Goal: Task Accomplishment & Management: Manage account settings

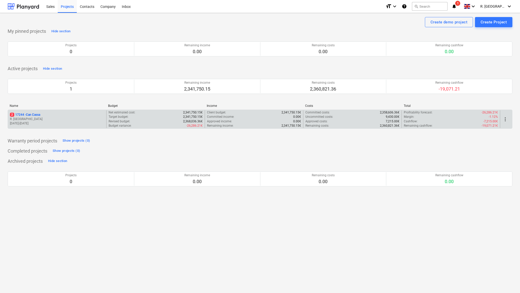
click at [25, 113] on p "2 17244 - Can Cassa" at bounding box center [25, 115] width 30 height 4
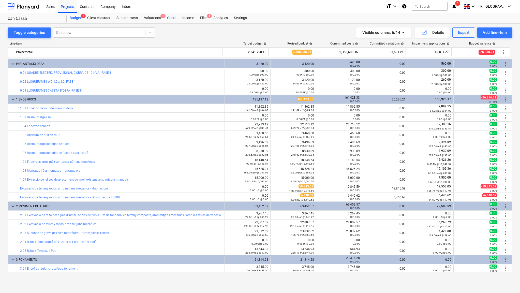
click at [169, 18] on div "Costs" at bounding box center [171, 18] width 15 height 10
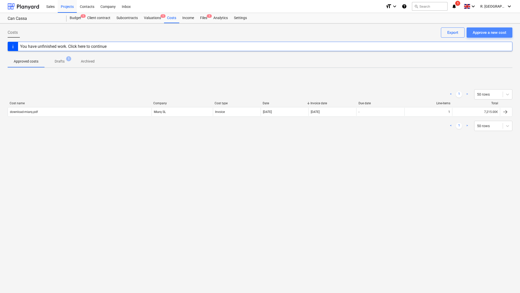
click at [487, 33] on div "Approve a new cost" at bounding box center [490, 32] width 34 height 7
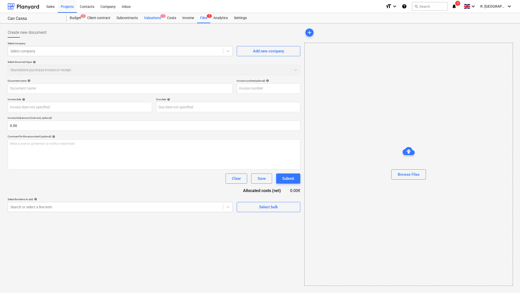
click at [154, 19] on div "Valuations 1" at bounding box center [152, 18] width 23 height 10
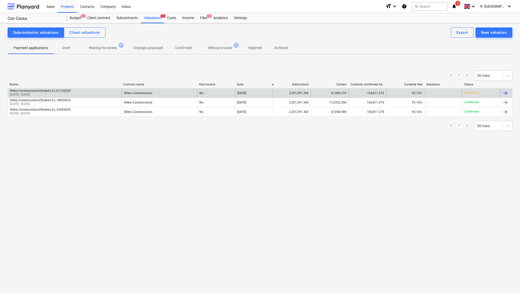
click at [475, 93] on p "Reviewing" at bounding box center [471, 93] width 14 height 4
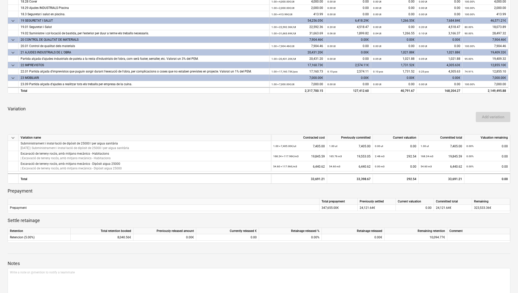
scroll to position [237, 0]
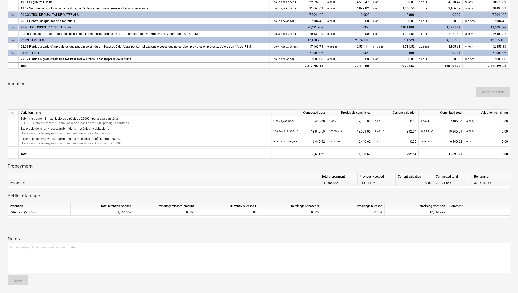
click at [413, 183] on div "0.00" at bounding box center [415, 183] width 34 height 6
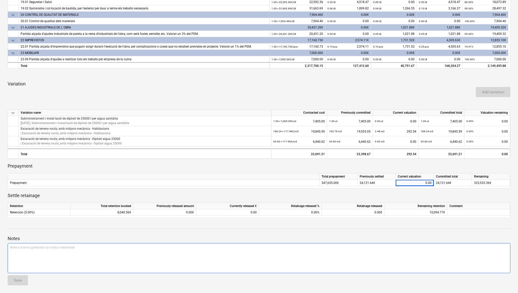
click at [219, 254] on div "Write a note or @mention to notify a teammate ﻿" at bounding box center [259, 258] width 503 height 30
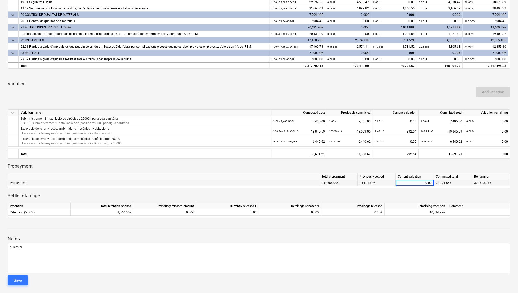
click at [409, 185] on div "0.00" at bounding box center [415, 183] width 34 height 6
click at [409, 182] on div "0.00" at bounding box center [415, 183] width 34 height 6
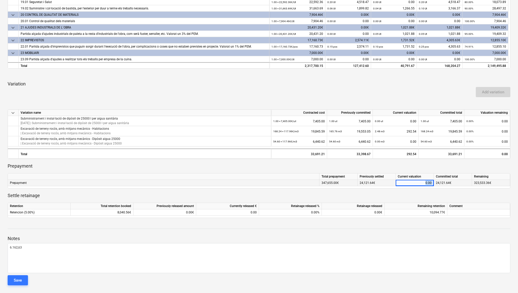
click at [428, 183] on div "0.00" at bounding box center [415, 183] width 34 height 6
click at [432, 184] on div "0.00" at bounding box center [415, 183] width 38 height 6
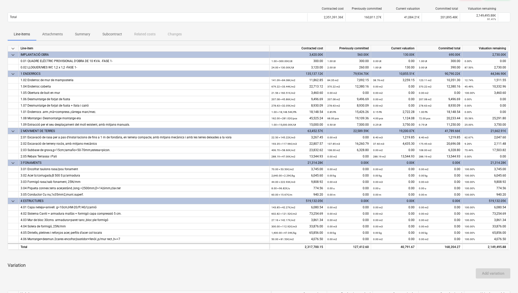
scroll to position [0, 0]
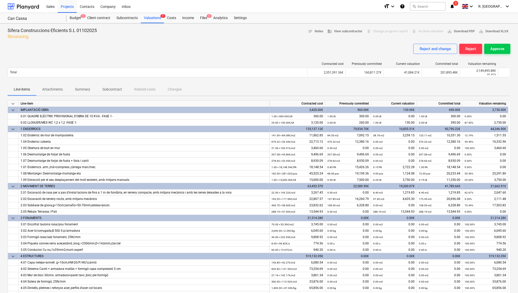
click at [56, 90] on p "Attachments" at bounding box center [52, 89] width 21 height 5
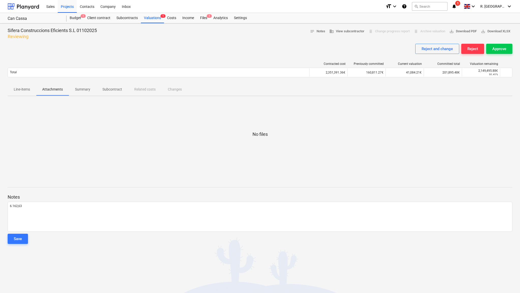
click at [82, 90] on p "Summary" at bounding box center [82, 89] width 15 height 5
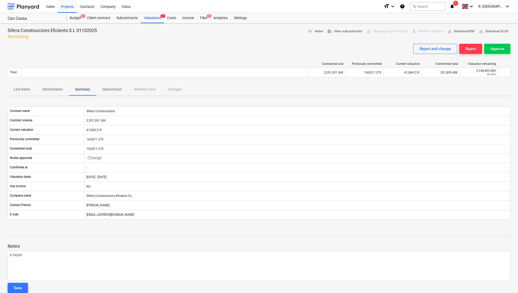
click at [110, 90] on p "Subcontract" at bounding box center [112, 89] width 20 height 5
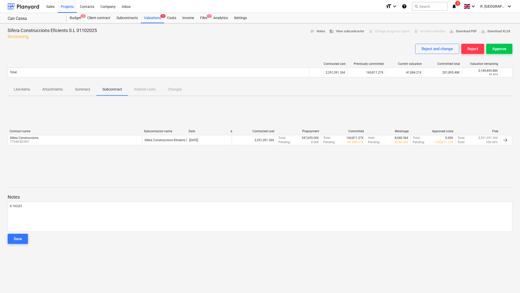
click at [151, 90] on div "Line-items Attachments Summary Subcontract Related costs Changes" at bounding box center [260, 89] width 505 height 12
click at [26, 90] on p "Line-items" at bounding box center [22, 89] width 16 height 5
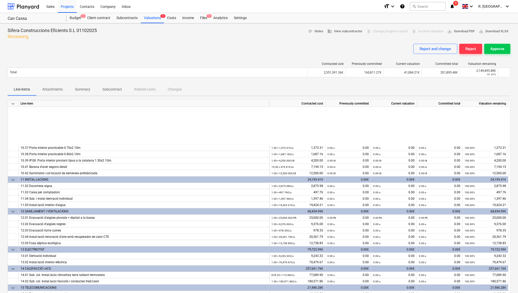
scroll to position [639, 0]
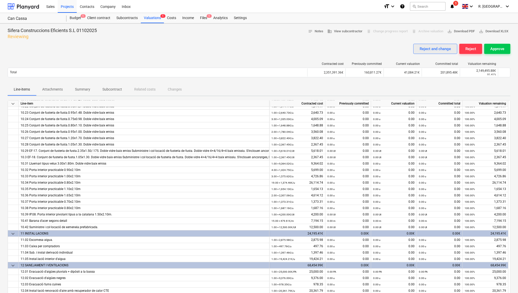
click at [441, 48] on div "Reject and change" at bounding box center [435, 49] width 31 height 7
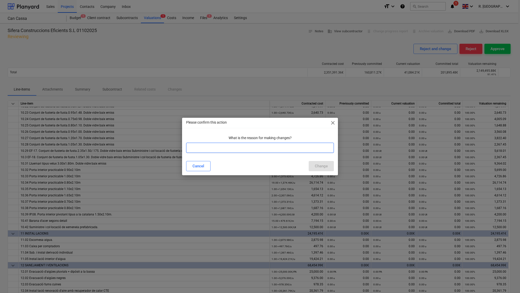
click at [261, 149] on input "text" at bounding box center [260, 148] width 148 height 10
type input "A"
type input "Falta añadir el descuento de 15 %"
click at [319, 166] on div "Change" at bounding box center [321, 166] width 13 height 7
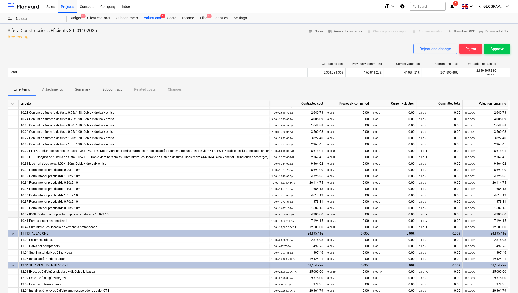
scroll to position [1022, 0]
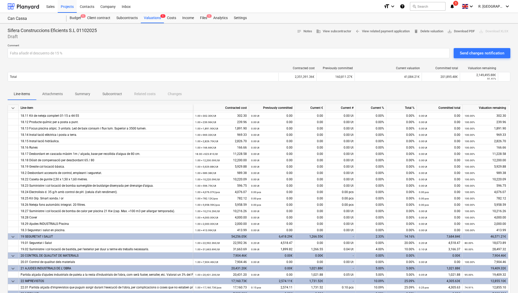
scroll to position [241, 0]
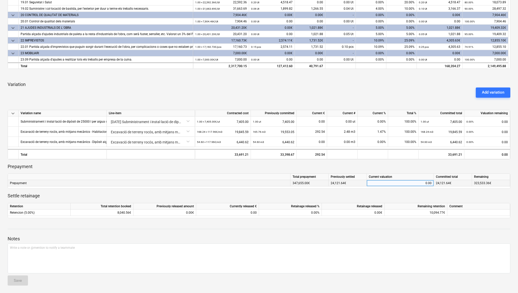
click at [388, 183] on div "0.00" at bounding box center [400, 183] width 63 height 6
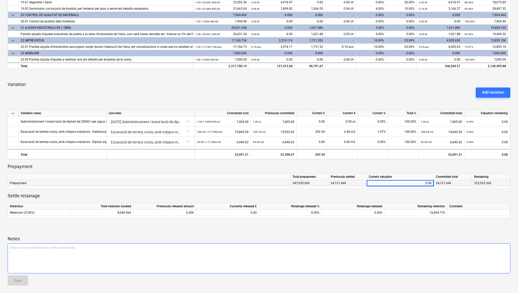
click at [184, 257] on div "Write a note or @mention to notify a teammate ﻿" at bounding box center [259, 258] width 503 height 30
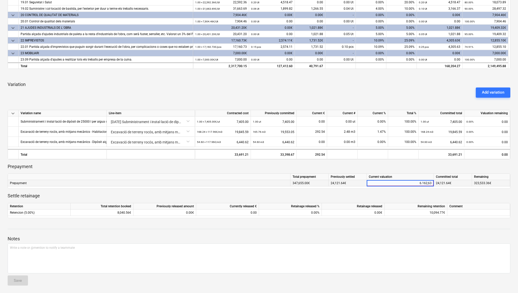
click at [425, 182] on input "6.162,63" at bounding box center [400, 183] width 67 height 6
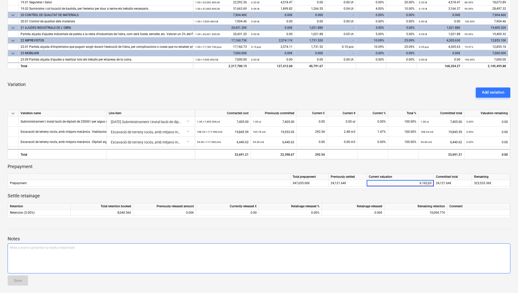
click at [321, 258] on div "Write a note or @mention to notify a teammate ﻿" at bounding box center [259, 258] width 503 height 30
click at [21, 249] on div "Write a note or @mention to notify a teammate ﻿" at bounding box center [259, 258] width 503 height 30
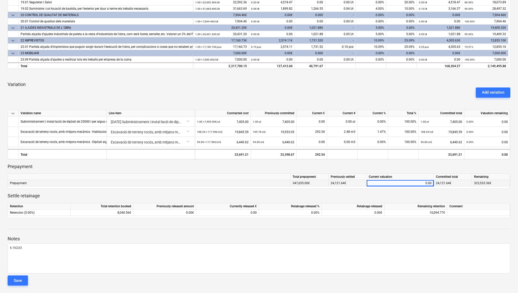
click at [409, 181] on div "0.00" at bounding box center [400, 183] width 63 height 6
type input "6162.63"
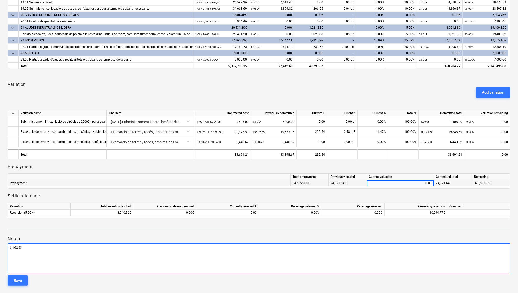
click at [379, 256] on div "6.162,63" at bounding box center [259, 258] width 503 height 30
click at [82, 255] on div "6.162,63" at bounding box center [259, 258] width 503 height 30
click at [104, 255] on div "Write a note or @mention to notify a teammate ﻿" at bounding box center [259, 258] width 503 height 30
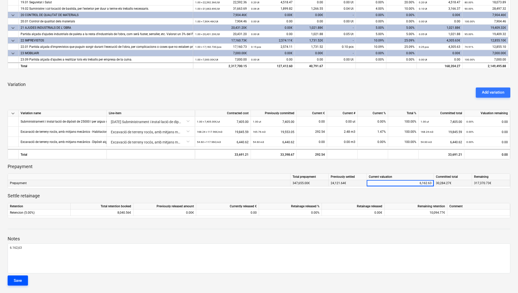
click at [18, 279] on div "Save" at bounding box center [18, 280] width 8 height 7
click at [351, 184] on div "24,121.64€" at bounding box center [348, 183] width 38 height 6
click at [346, 182] on div "24,121.64€" at bounding box center [348, 183] width 38 height 6
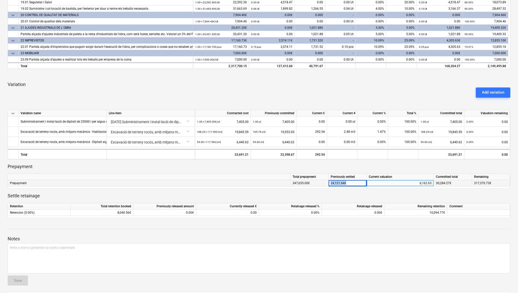
copy div "24,121.64€"
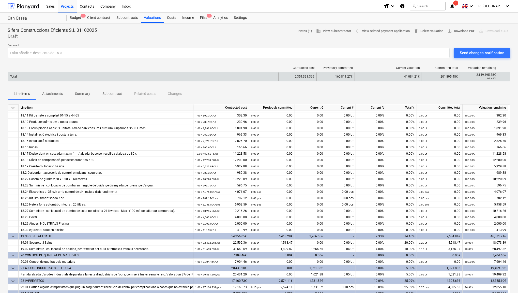
scroll to position [0, 0]
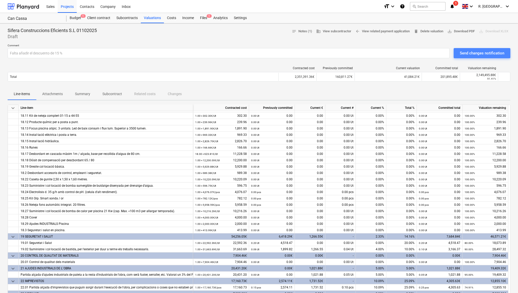
click at [477, 54] on div "Send changes notification" at bounding box center [482, 53] width 45 height 7
